Goal: Task Accomplishment & Management: Manage account settings

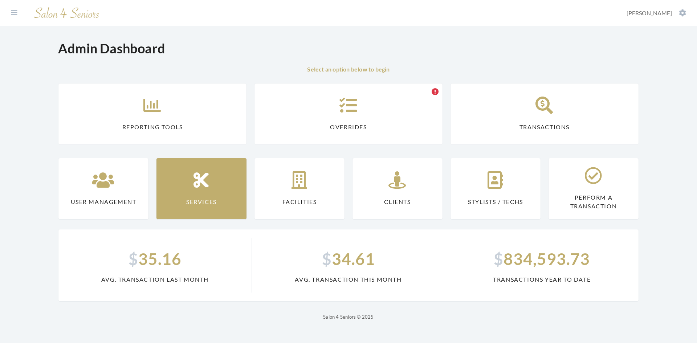
click at [196, 193] on link "Services" at bounding box center [201, 189] width 91 height 62
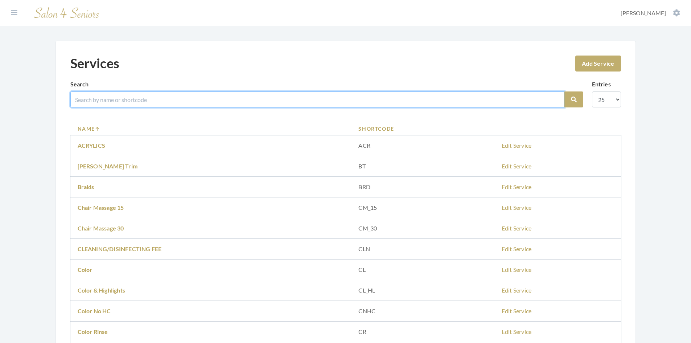
click at [132, 96] on input "search" at bounding box center [317, 99] width 494 height 16
type input "kim"
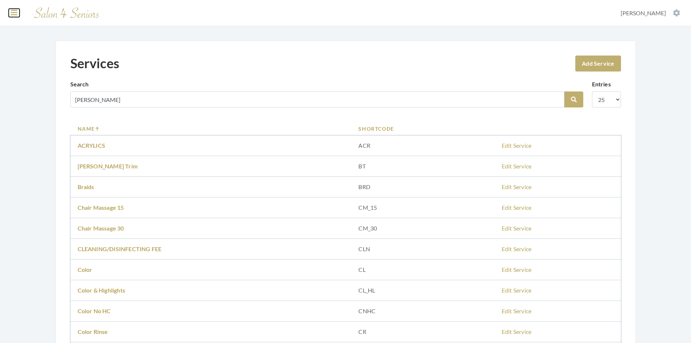
click at [12, 14] on icon at bounding box center [14, 12] width 7 height 7
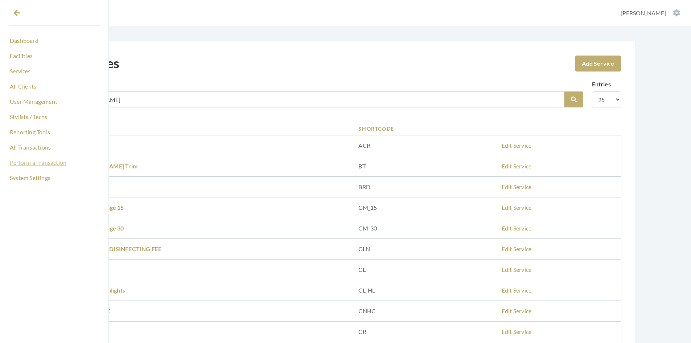
click at [46, 161] on link "Perform a Transaction" at bounding box center [54, 162] width 91 height 12
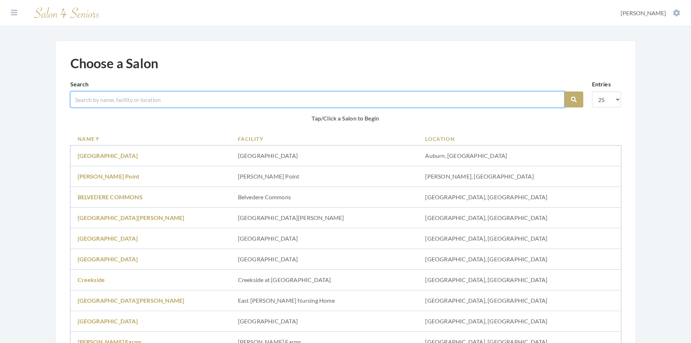
click at [130, 99] on input "search" at bounding box center [317, 99] width 494 height 16
type input "creekside"
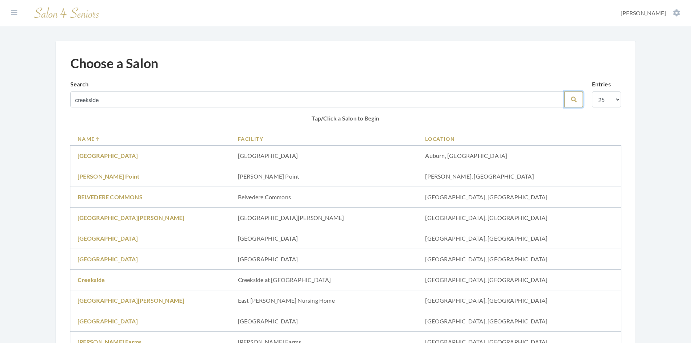
click at [577, 98] on icon "submit" at bounding box center [574, 100] width 6 height 6
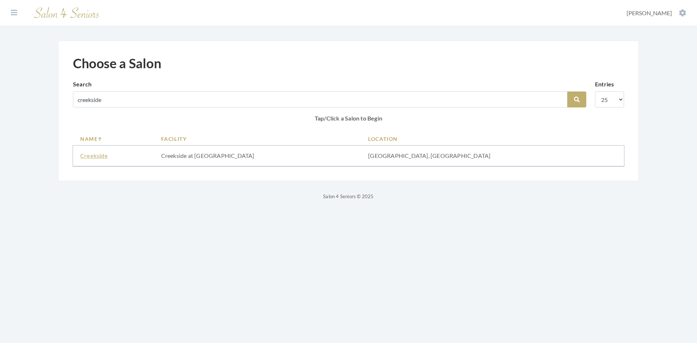
click at [96, 155] on link "Creekside" at bounding box center [94, 155] width 28 height 7
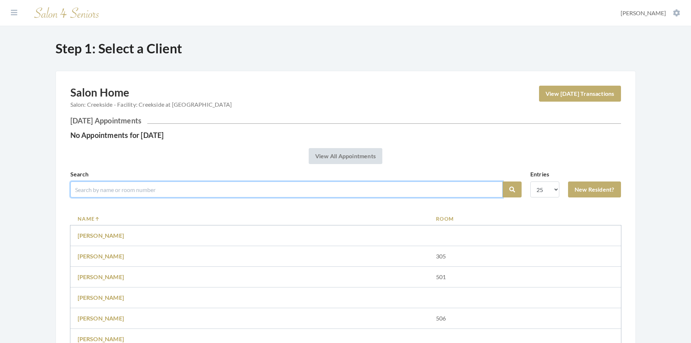
click at [170, 188] on input "search" at bounding box center [286, 189] width 433 height 16
type input "sag"
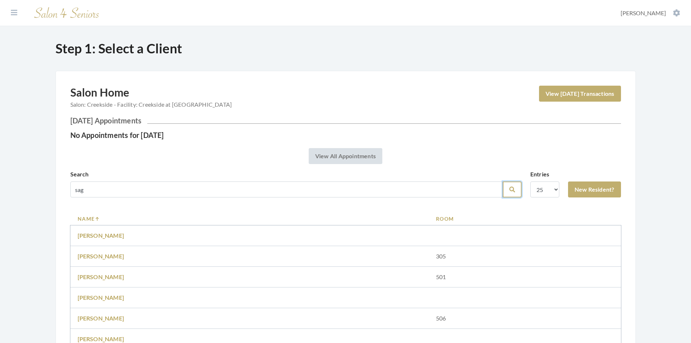
click at [515, 186] on button "Search" at bounding box center [512, 189] width 19 height 16
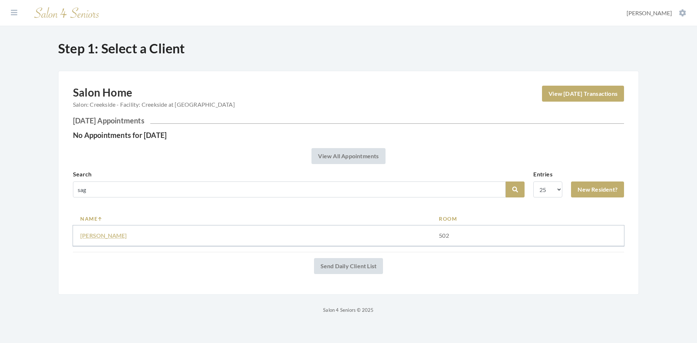
click at [87, 235] on link "DOROTHY SAGASER" at bounding box center [103, 235] width 47 height 7
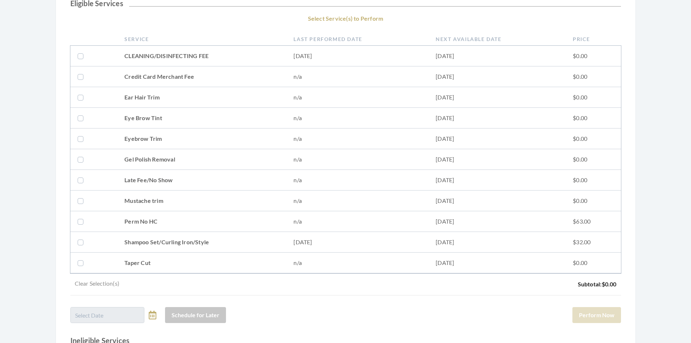
scroll to position [145, 0]
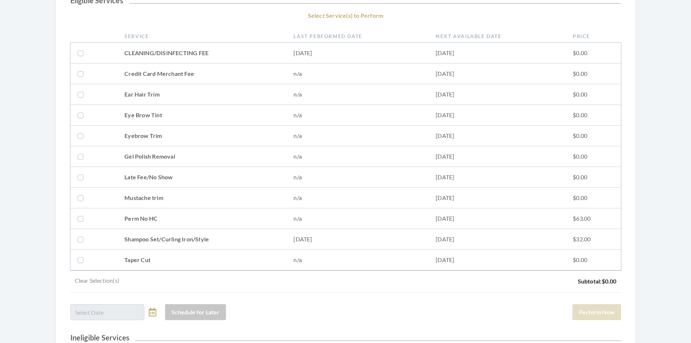
click at [77, 241] on td at bounding box center [93, 239] width 47 height 21
checkbox input "true"
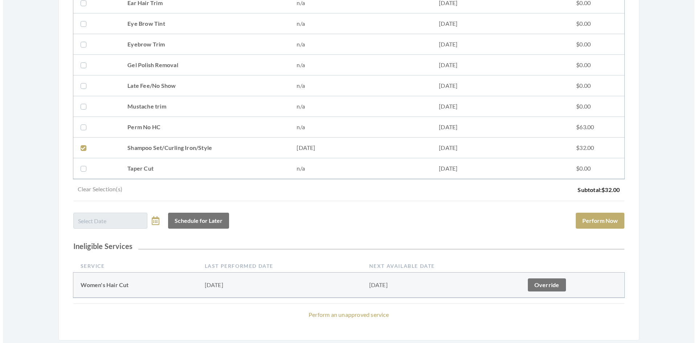
scroll to position [254, 0]
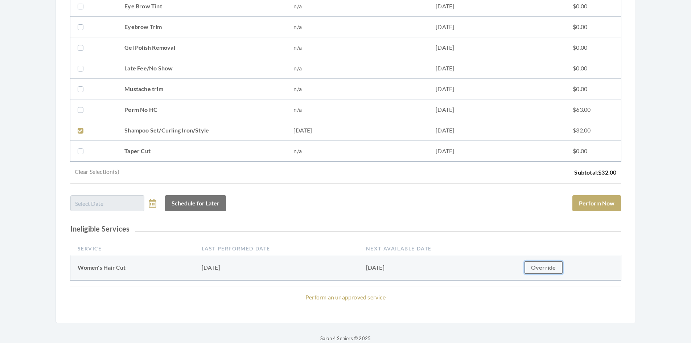
click at [537, 268] on link "Override" at bounding box center [544, 267] width 38 height 13
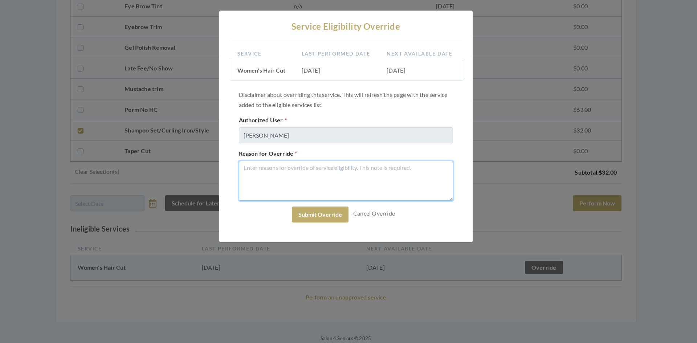
click at [259, 173] on textarea "Reason for Override" at bounding box center [346, 181] width 214 height 40
type textarea "wants hc"
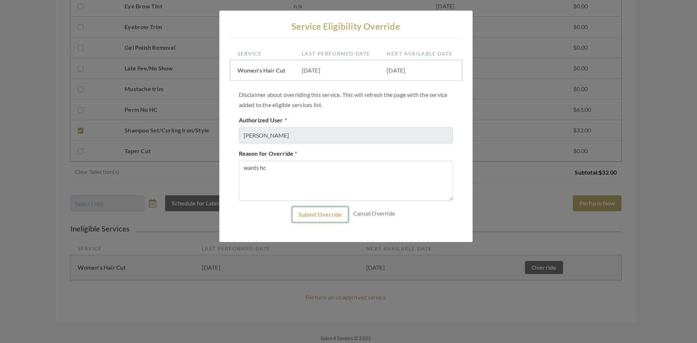
click at [325, 212] on button "Submit Override" at bounding box center [320, 214] width 57 height 16
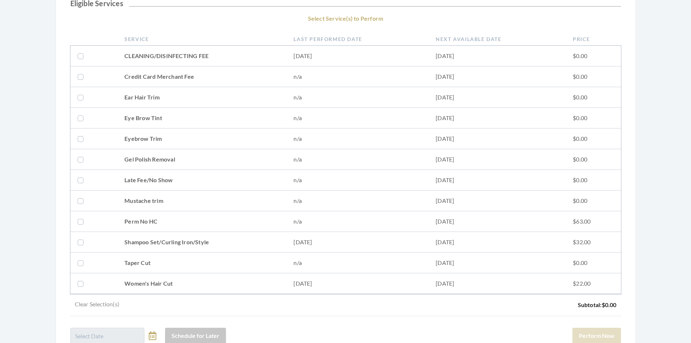
scroll to position [181, 0]
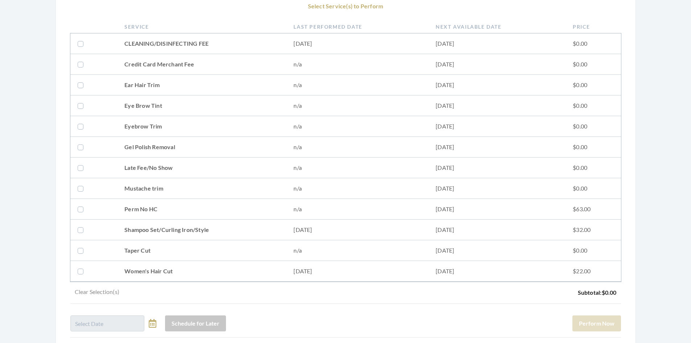
click at [83, 273] on label at bounding box center [82, 271] width 9 height 9
checkbox input "true"
click at [79, 229] on label at bounding box center [82, 229] width 9 height 9
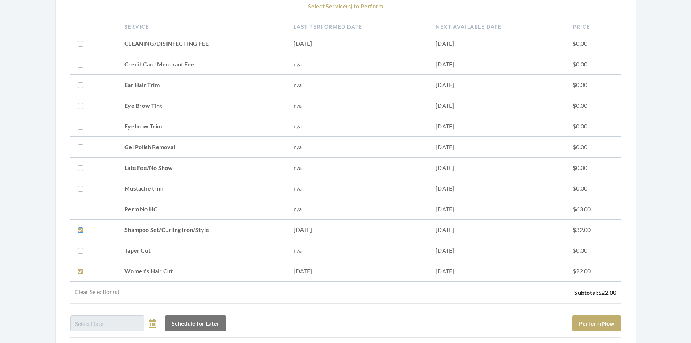
checkbox input "true"
click at [607, 320] on button "Perform Now" at bounding box center [597, 323] width 49 height 16
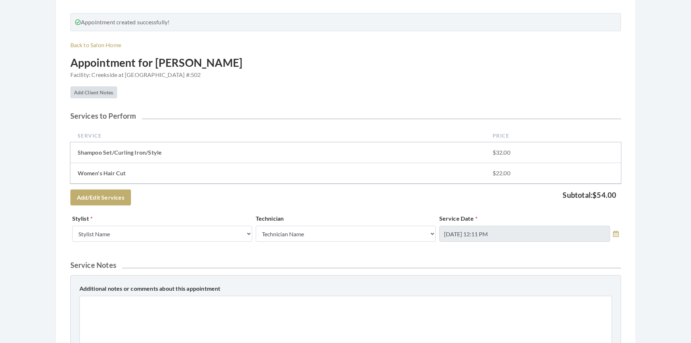
scroll to position [109, 0]
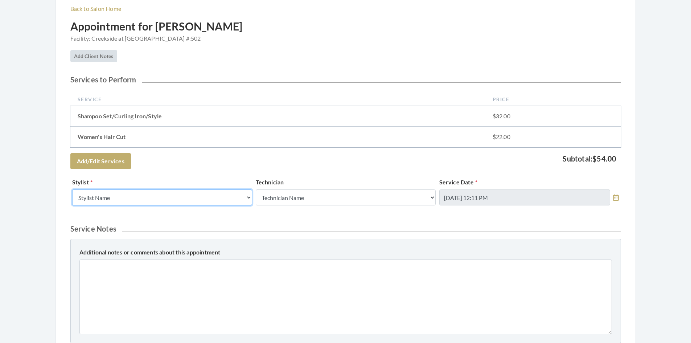
click at [195, 199] on select "Stylist Name Kinetic Stylist [PERSON_NAME] [PERSON_NAME] [PERSON_NAME] [PERSON_…" at bounding box center [162, 197] width 180 height 16
select select "9"
click at [72, 189] on select "Stylist Name Kinetic Stylist Greg Stylist Theresa Lindsey Alisha Teasley Mindy …" at bounding box center [162, 197] width 180 height 16
click at [615, 197] on icon at bounding box center [616, 197] width 6 height 7
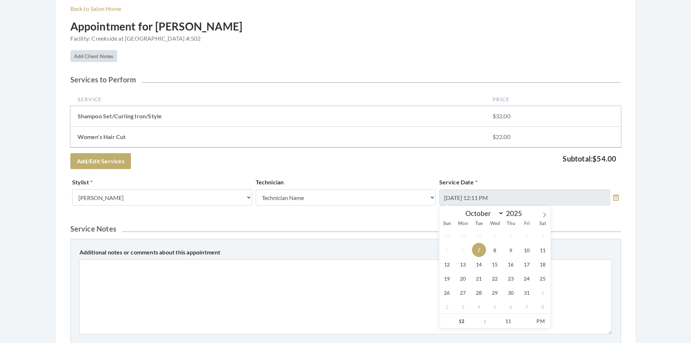
click at [482, 251] on span "7" at bounding box center [479, 250] width 14 height 14
click at [476, 250] on span "7" at bounding box center [479, 250] width 14 height 14
click at [585, 243] on div "Additional notes or comments about this appointment" at bounding box center [345, 291] width 551 height 105
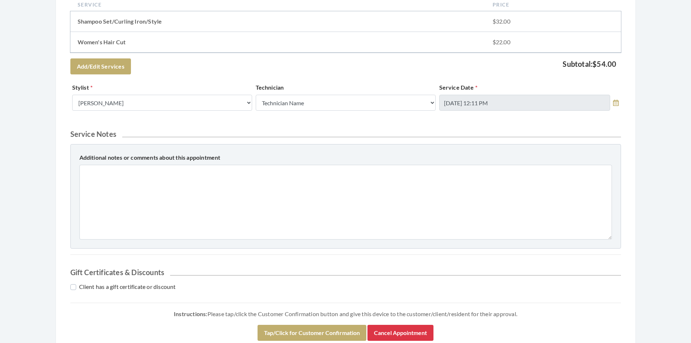
scroll to position [253, 0]
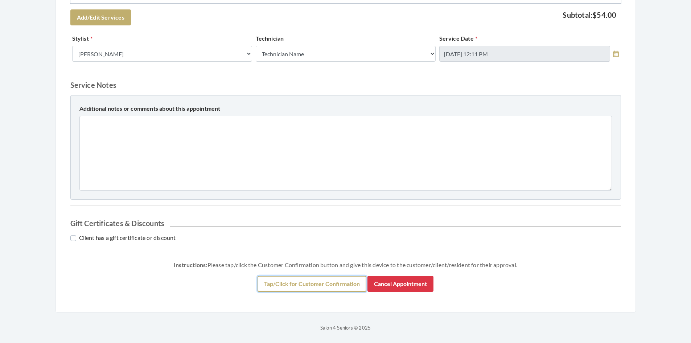
click at [322, 283] on button "Tap/Click for Customer Confirmation" at bounding box center [312, 284] width 109 height 16
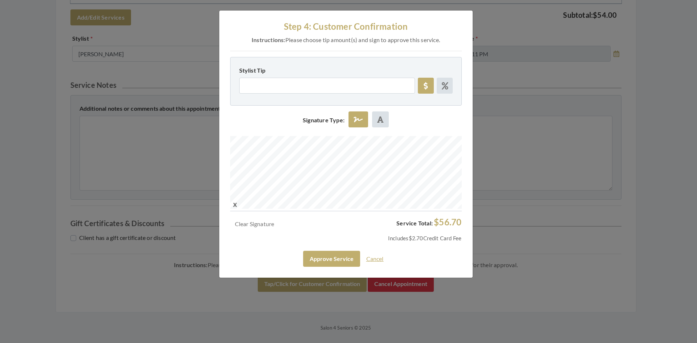
click at [378, 259] on link "Cancel" at bounding box center [374, 259] width 27 height 14
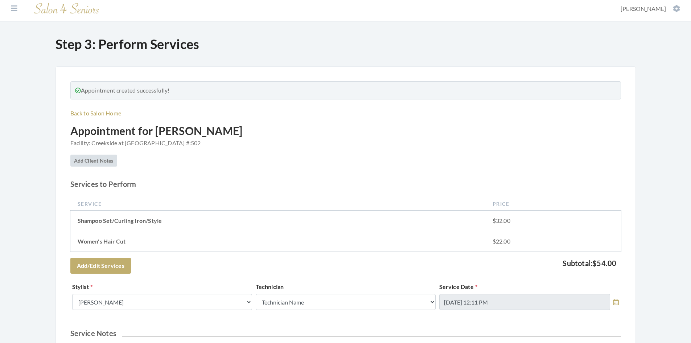
scroll to position [0, 0]
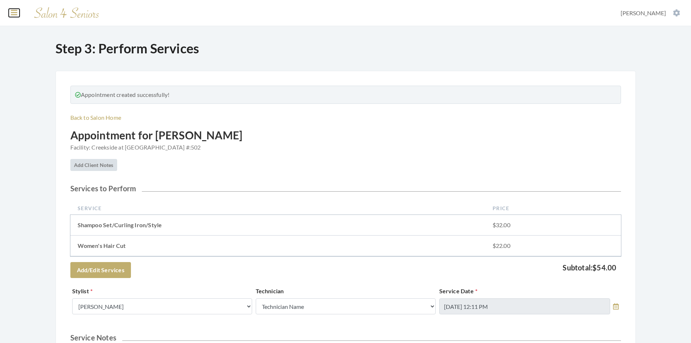
click at [15, 13] on icon at bounding box center [14, 12] width 7 height 7
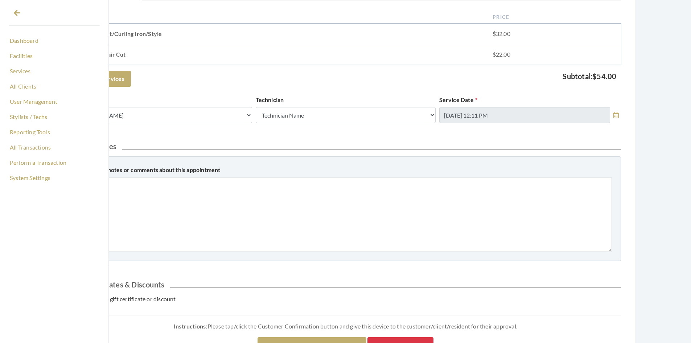
scroll to position [253, 0]
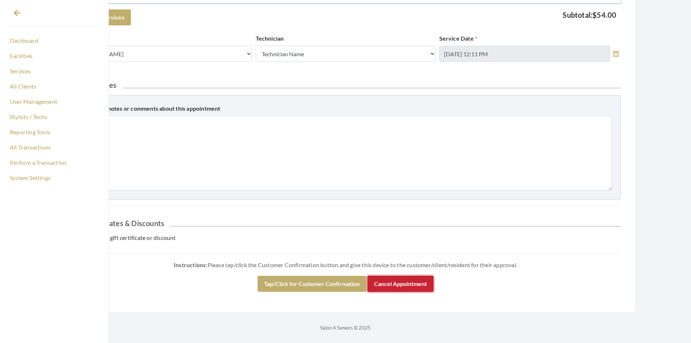
click at [408, 288] on button "Cancel Appointment" at bounding box center [401, 284] width 66 height 16
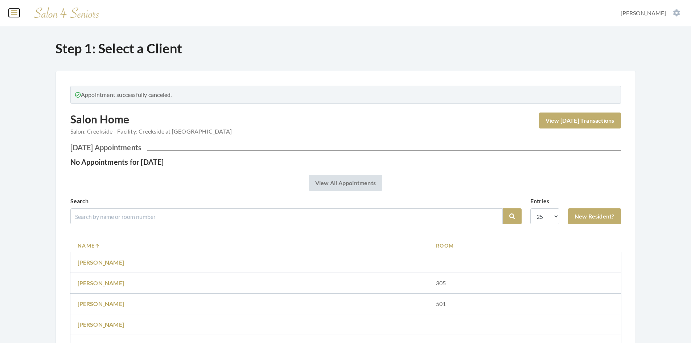
click at [17, 12] on button at bounding box center [14, 13] width 11 height 8
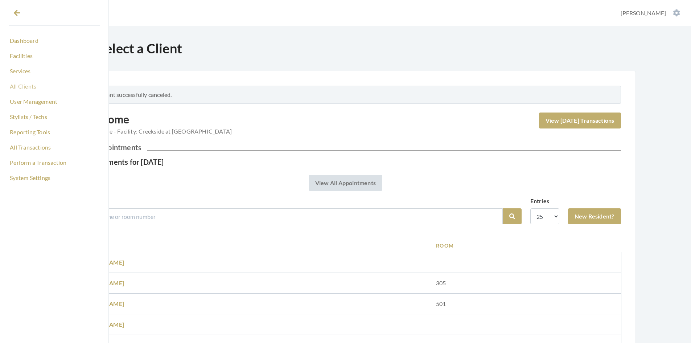
click at [31, 87] on link "All Clients" at bounding box center [54, 86] width 91 height 12
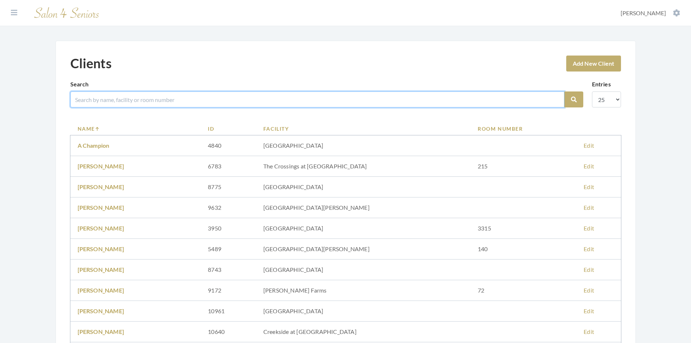
click at [101, 99] on input "search" at bounding box center [317, 99] width 494 height 16
type input "sage"
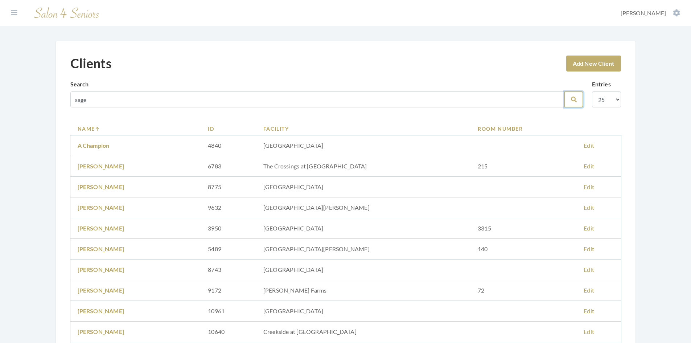
click at [576, 99] on icon "submit" at bounding box center [574, 100] width 6 height 6
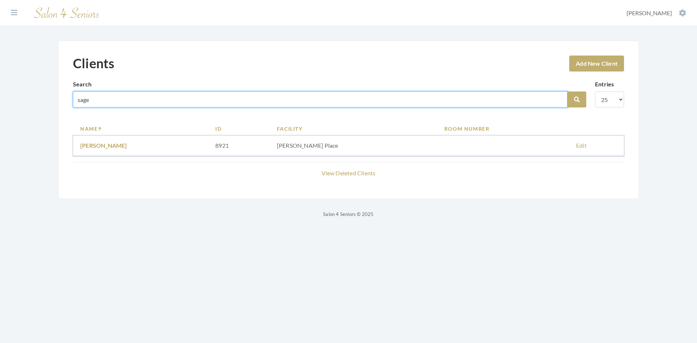
click at [96, 99] on input "sage" at bounding box center [320, 99] width 494 height 16
type input "sag"
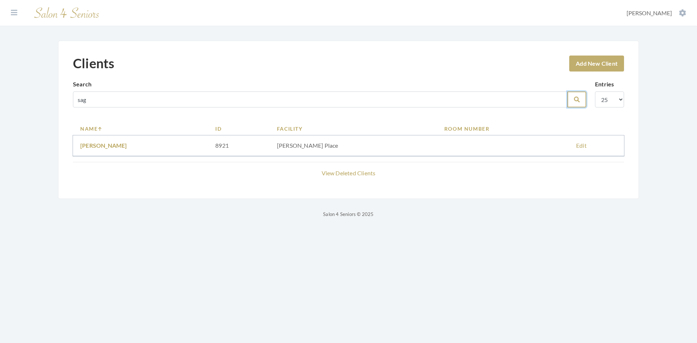
click at [574, 97] on icon "submit" at bounding box center [577, 100] width 6 height 6
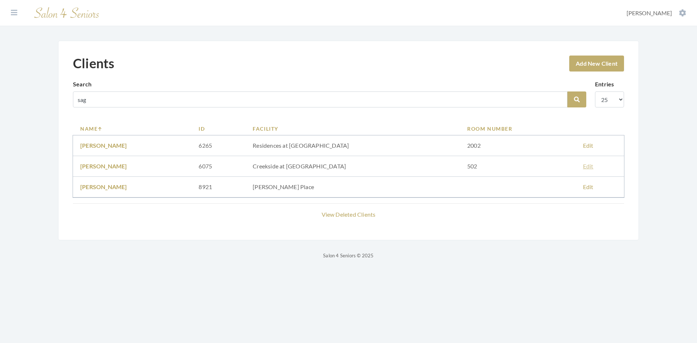
click at [584, 165] on link "Edit" at bounding box center [588, 166] width 11 height 7
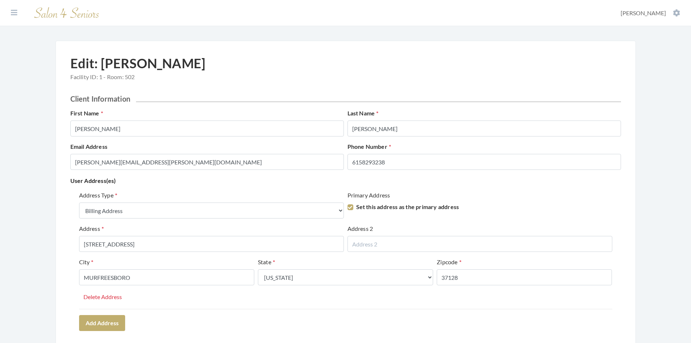
select select "billing"
select select "tn"
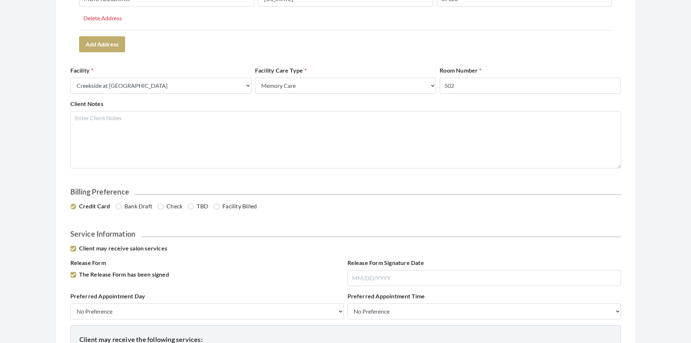
scroll to position [290, 0]
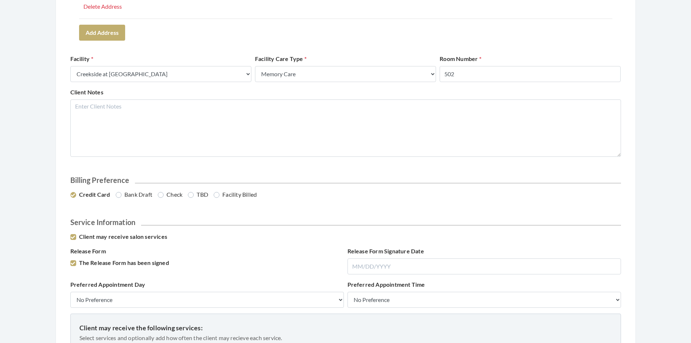
click at [218, 197] on label "Facility Billed" at bounding box center [235, 194] width 43 height 9
radio input "true"
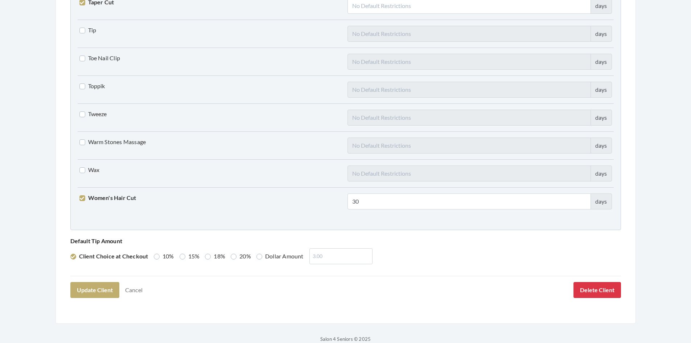
scroll to position [1778, 0]
click at [111, 287] on button "Update Client" at bounding box center [94, 288] width 49 height 16
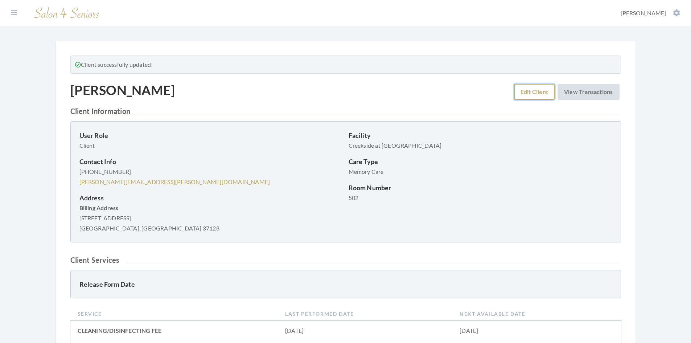
click at [536, 94] on link "Edit Client" at bounding box center [534, 92] width 41 height 16
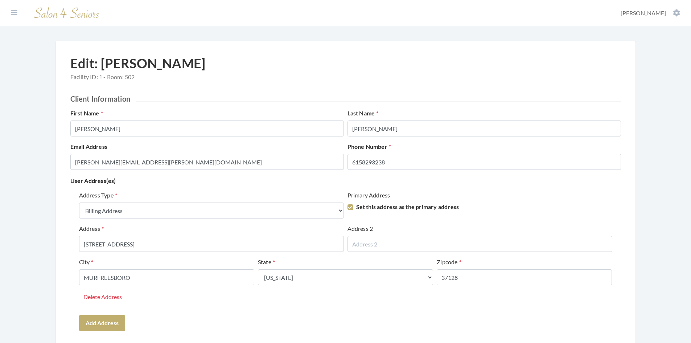
select select "billing"
select select "tn"
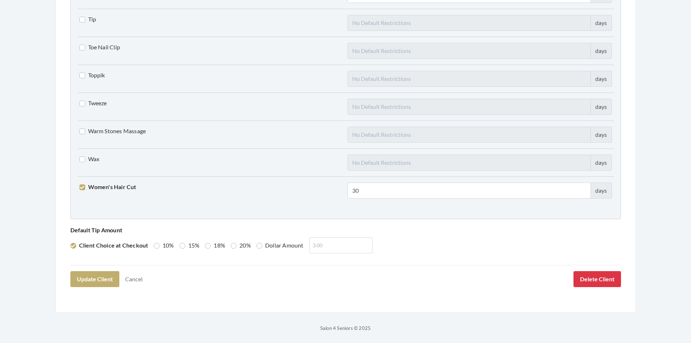
scroll to position [1788, 0]
click at [107, 280] on button "Update Client" at bounding box center [94, 279] width 49 height 16
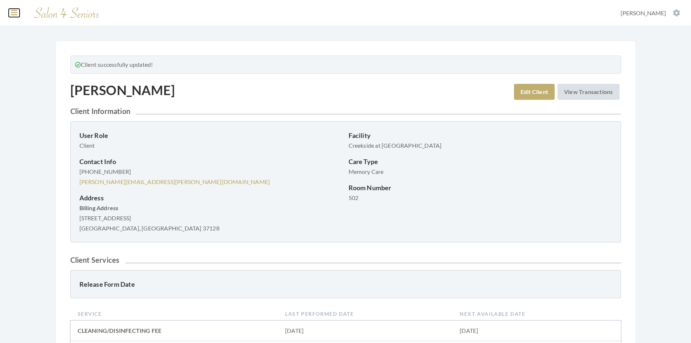
click at [16, 15] on icon at bounding box center [14, 12] width 7 height 7
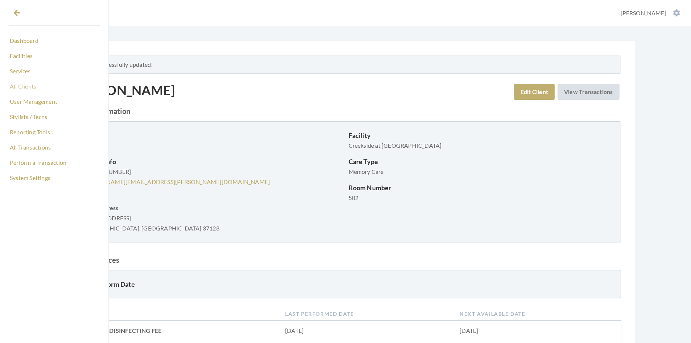
click at [33, 88] on link "All Clients" at bounding box center [54, 86] width 91 height 12
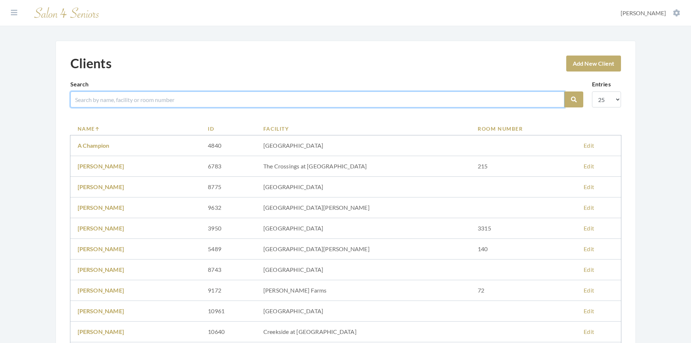
click at [107, 97] on input "search" at bounding box center [317, 99] width 494 height 16
type input "nation"
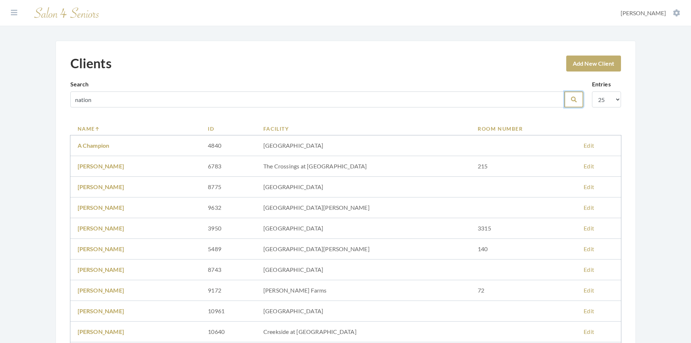
click at [569, 99] on button "Search" at bounding box center [574, 99] width 19 height 16
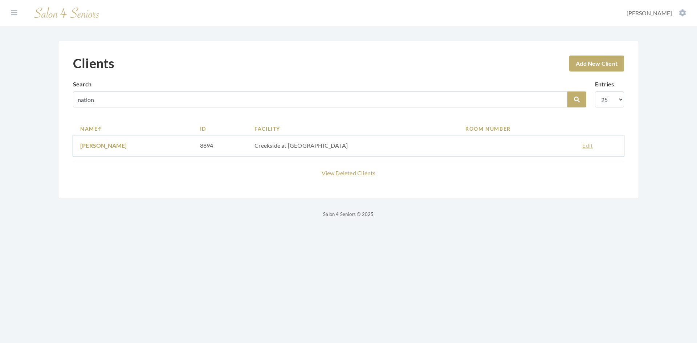
click at [582, 147] on link "Edit" at bounding box center [587, 145] width 11 height 7
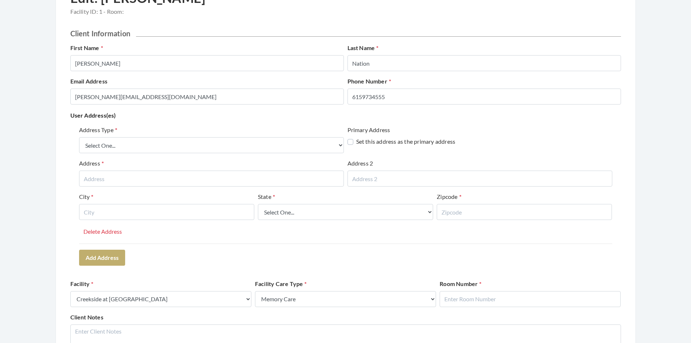
scroll to position [73, 0]
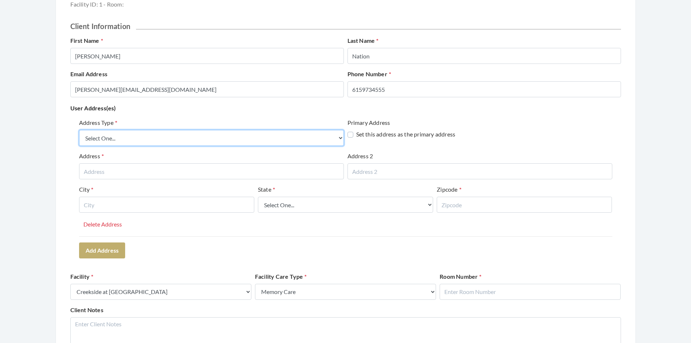
click at [340, 136] on select "Select One... Office Address Home Address Billing Address" at bounding box center [211, 138] width 265 height 16
select select "home"
click at [79, 130] on select "Select One... Office Address Home Address Billing Address" at bounding box center [211, 138] width 265 height 16
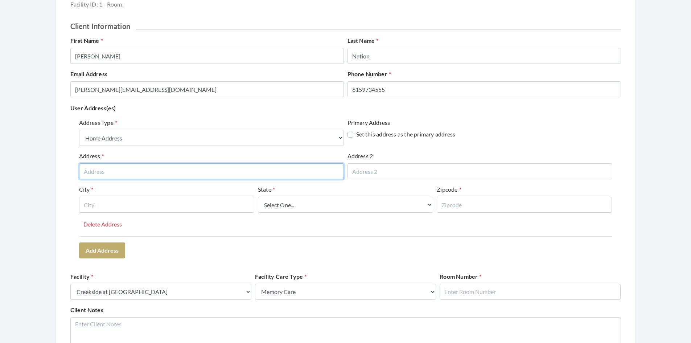
click at [298, 173] on input "text" at bounding box center [211, 171] width 265 height 16
type input "2744 Ashers Fork Rd."
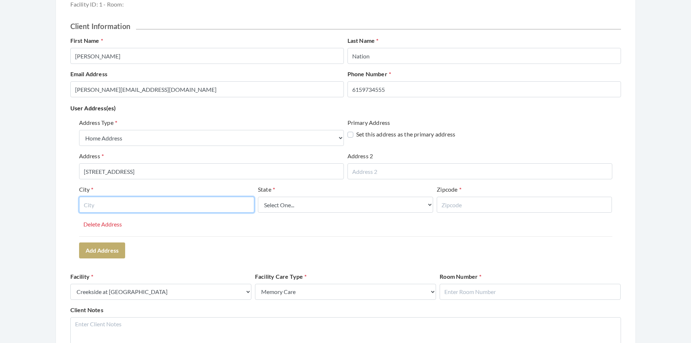
click at [218, 209] on input "text" at bounding box center [166, 205] width 175 height 16
type input "Murfreesboro"
click at [281, 202] on select "Select One... Alabama Alaska American Samoa Arizona Arkansas California Colorad…" at bounding box center [345, 205] width 175 height 16
select select "tn"
click at [258, 197] on select "Select One... Alabama Alaska American Samoa Arizona Arkansas California Colorad…" at bounding box center [345, 205] width 175 height 16
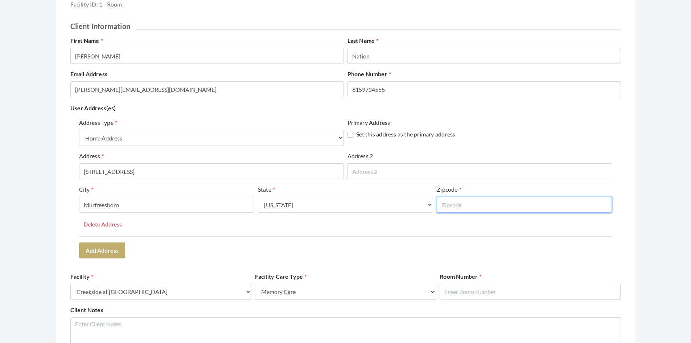
click at [451, 206] on input "text" at bounding box center [524, 205] width 175 height 16
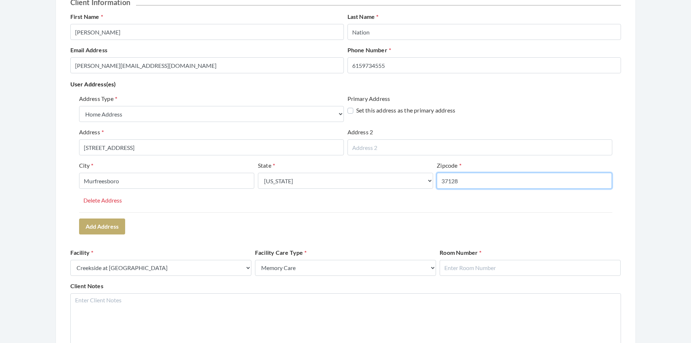
scroll to position [109, 0]
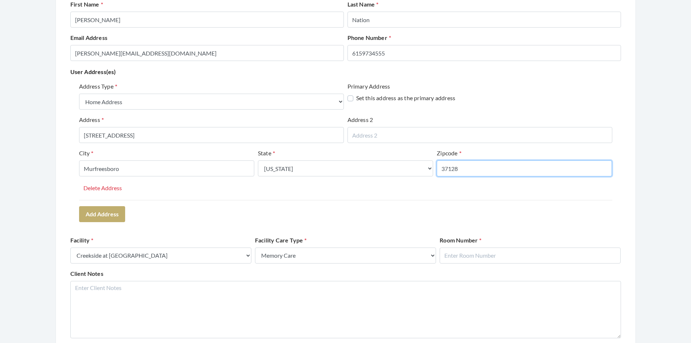
type input "37128"
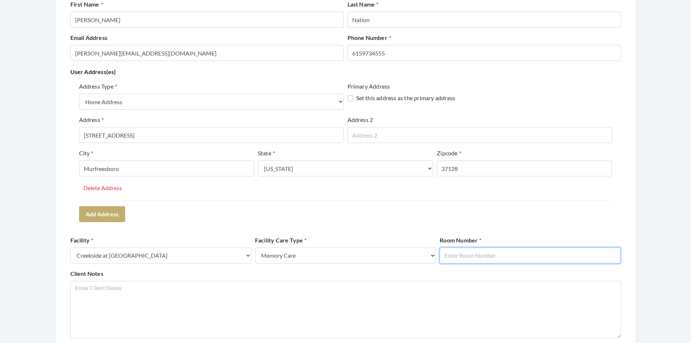
click at [468, 255] on input "text" at bounding box center [530, 255] width 181 height 16
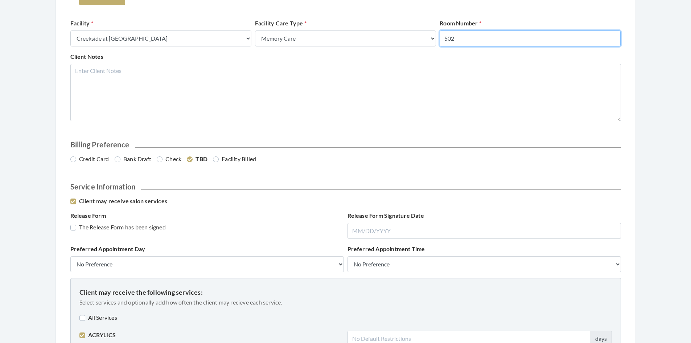
scroll to position [327, 0]
type input "502"
click at [216, 157] on label "Facility Billed" at bounding box center [234, 158] width 43 height 9
radio input "true"
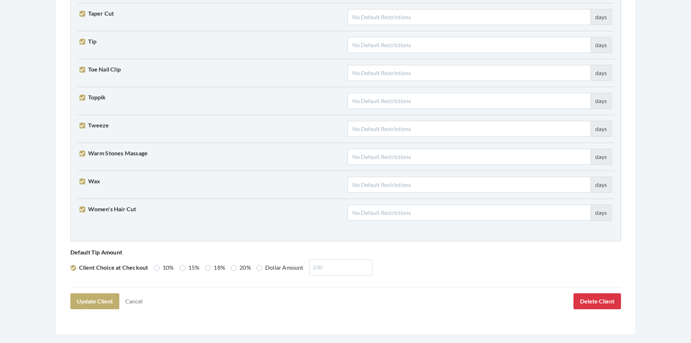
scroll to position [1788, 0]
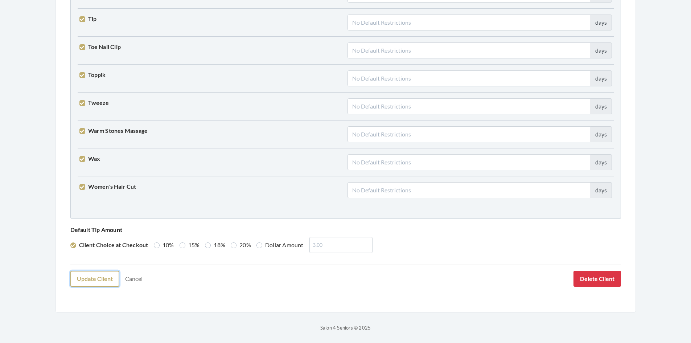
click at [107, 283] on button "Update Client" at bounding box center [94, 279] width 49 height 16
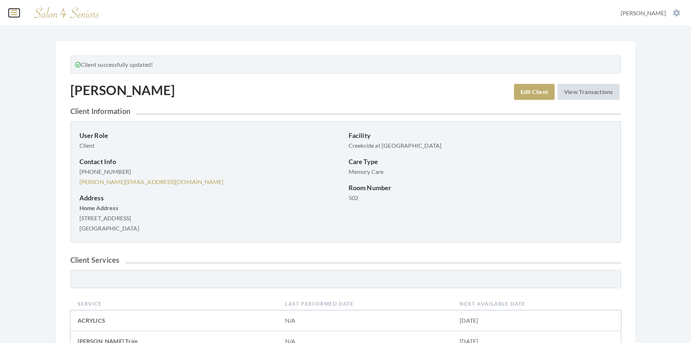
click at [15, 13] on icon at bounding box center [14, 12] width 7 height 7
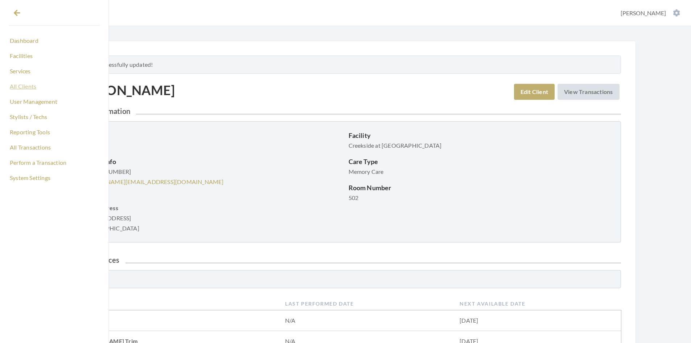
click at [31, 84] on link "All Clients" at bounding box center [54, 86] width 91 height 12
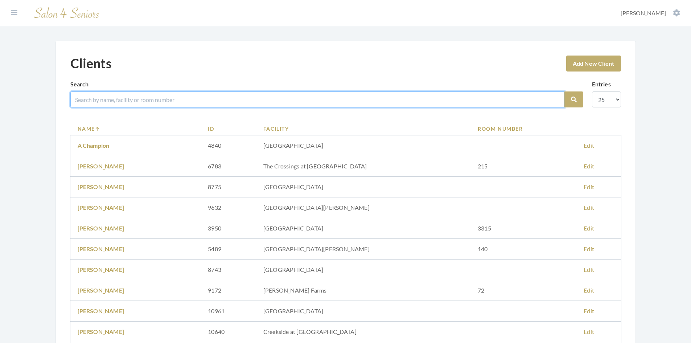
click at [98, 99] on input "search" at bounding box center [317, 99] width 494 height 16
type input "hoct"
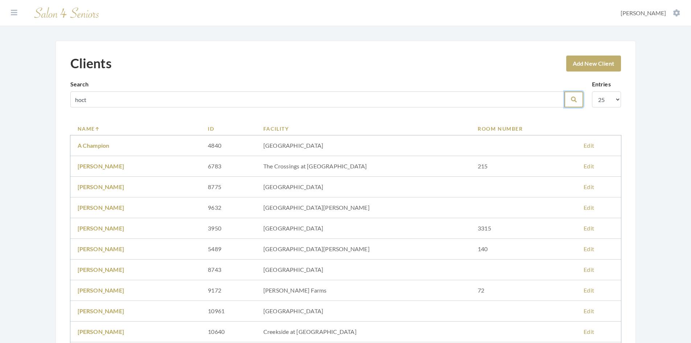
click at [570, 97] on button "Search" at bounding box center [574, 99] width 19 height 16
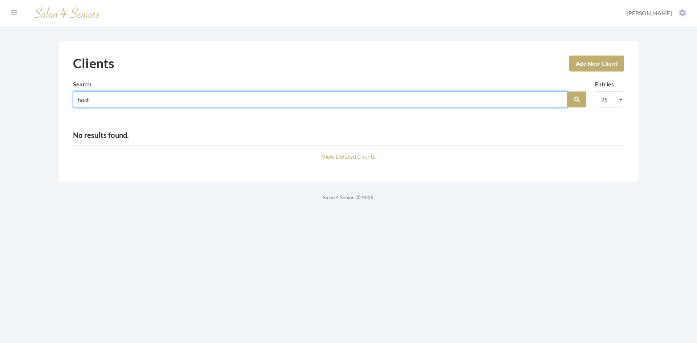
click at [165, 99] on input "hoct" at bounding box center [320, 99] width 494 height 16
type input "[PERSON_NAME]"
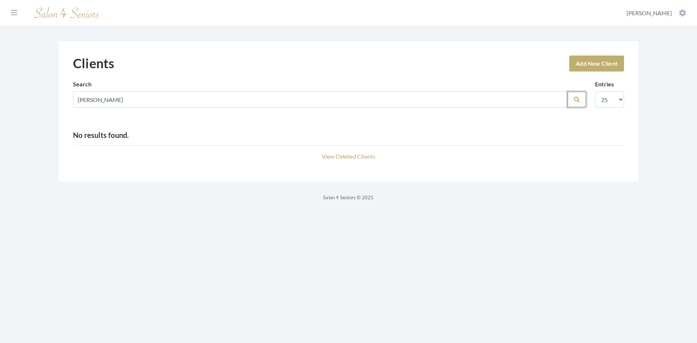
click at [577, 100] on icon "submit" at bounding box center [577, 100] width 6 height 6
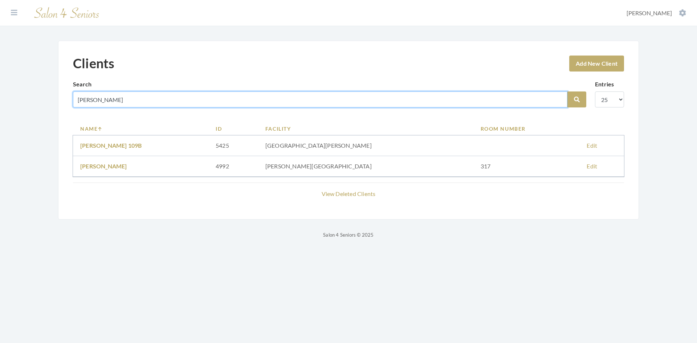
drag, startPoint x: 109, startPoint y: 102, endPoint x: 46, endPoint y: 99, distance: 62.5
click at [46, 99] on div "Clients Add New Client Search [PERSON_NAME] Search Entries 10 25 50 100 Name ID…" at bounding box center [349, 140] width 610 height 199
type input "hact"
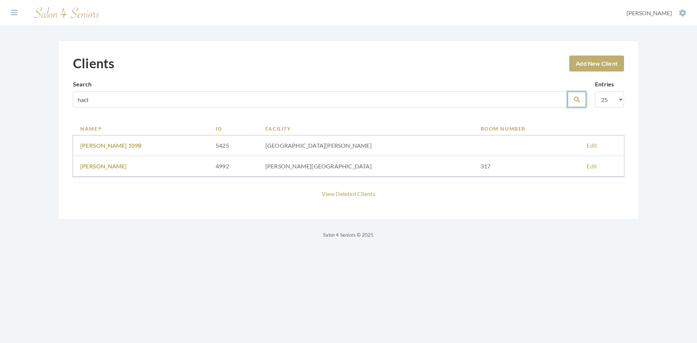
click at [579, 98] on icon "submit" at bounding box center [577, 100] width 6 height 6
